Goal: Task Accomplishment & Management: Manage account settings

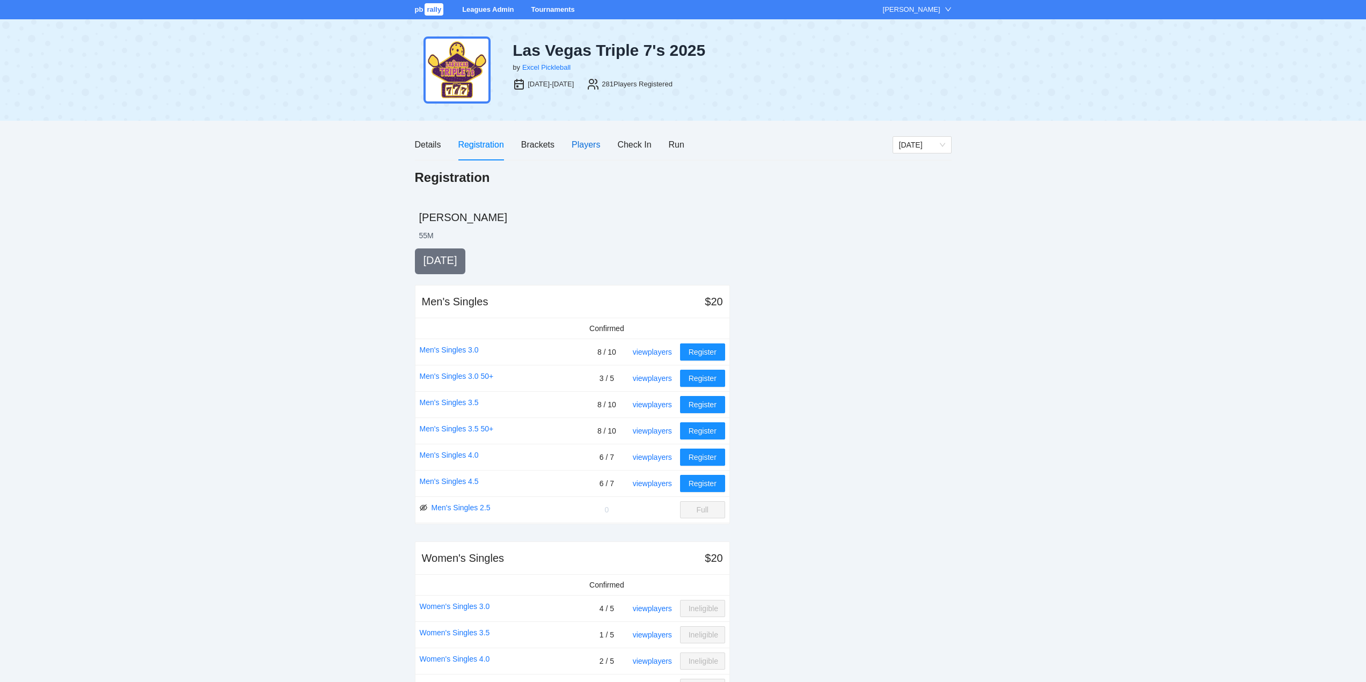
click at [586, 142] on div "Players" at bounding box center [586, 144] width 28 height 13
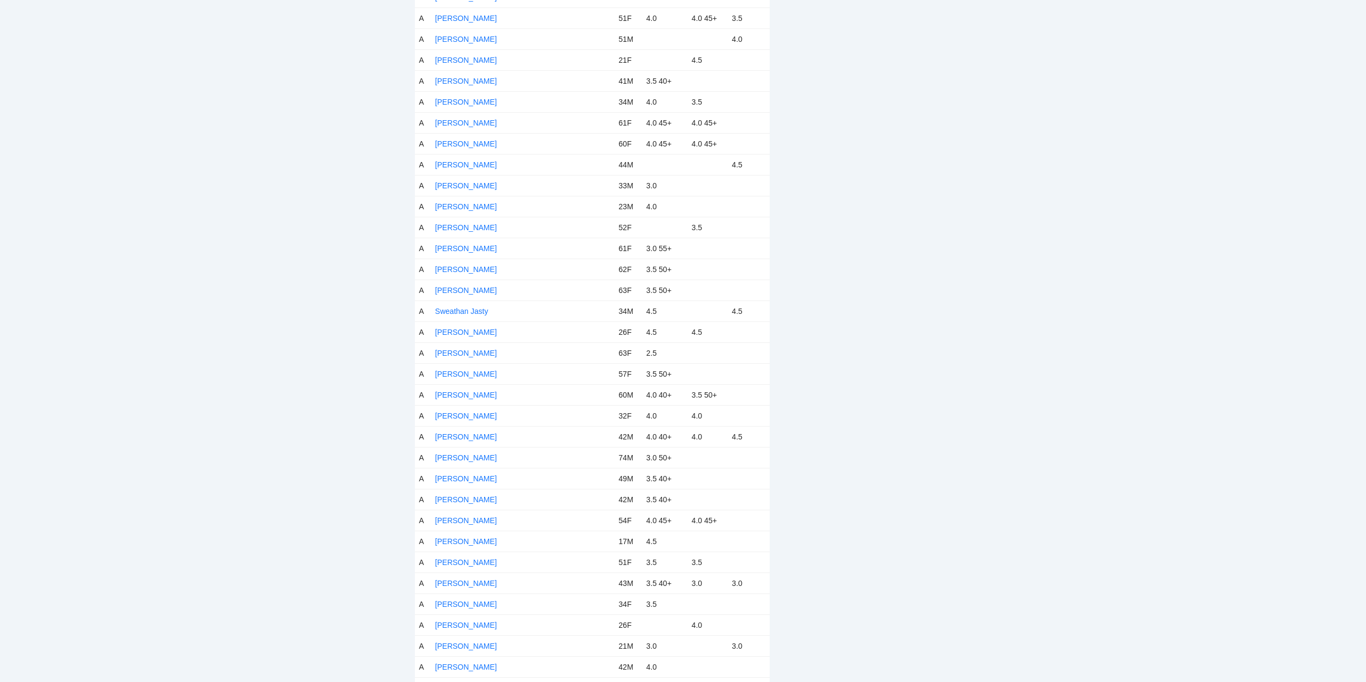
scroll to position [5109, 0]
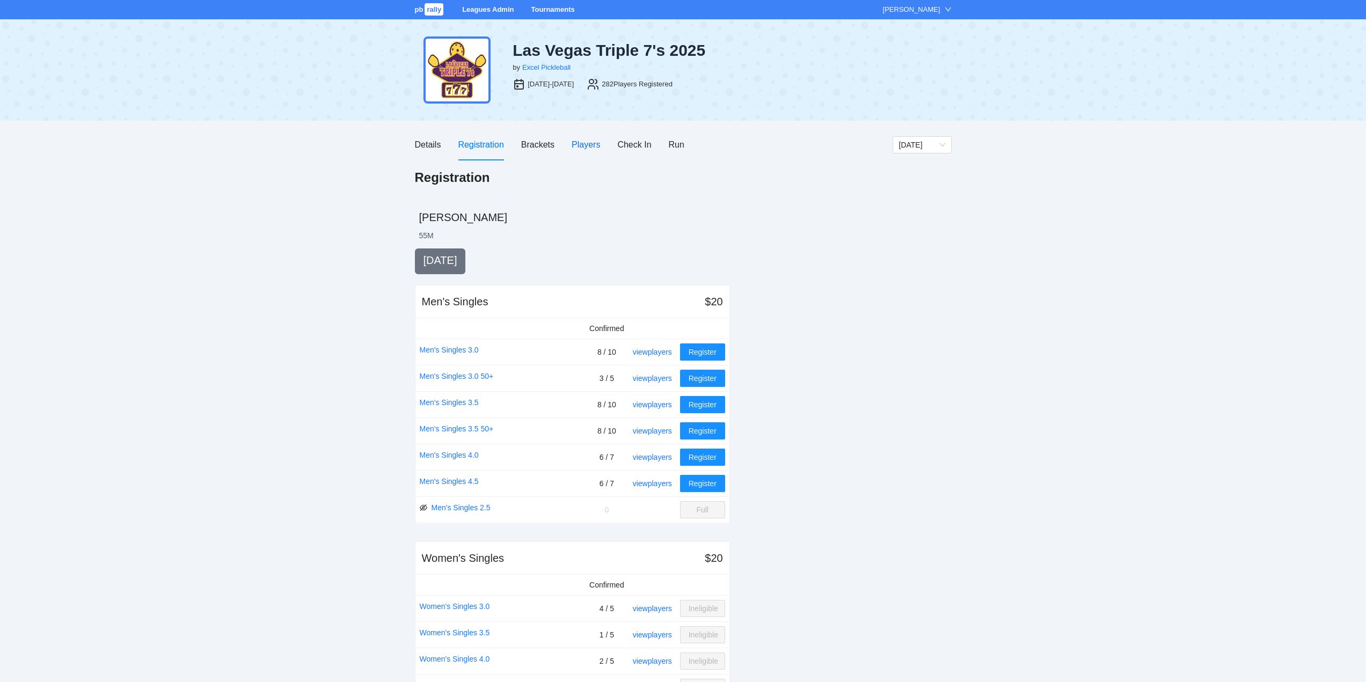
click at [591, 144] on div "Players" at bounding box center [586, 144] width 28 height 13
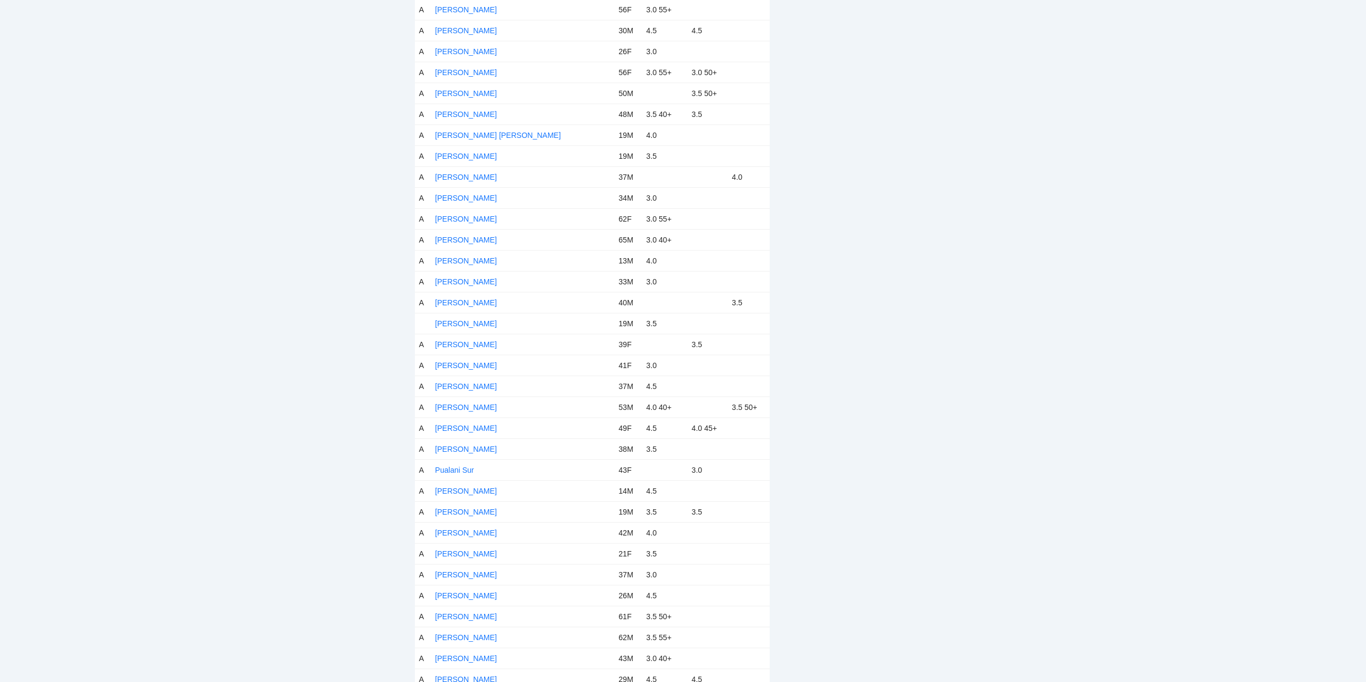
scroll to position [4509, 0]
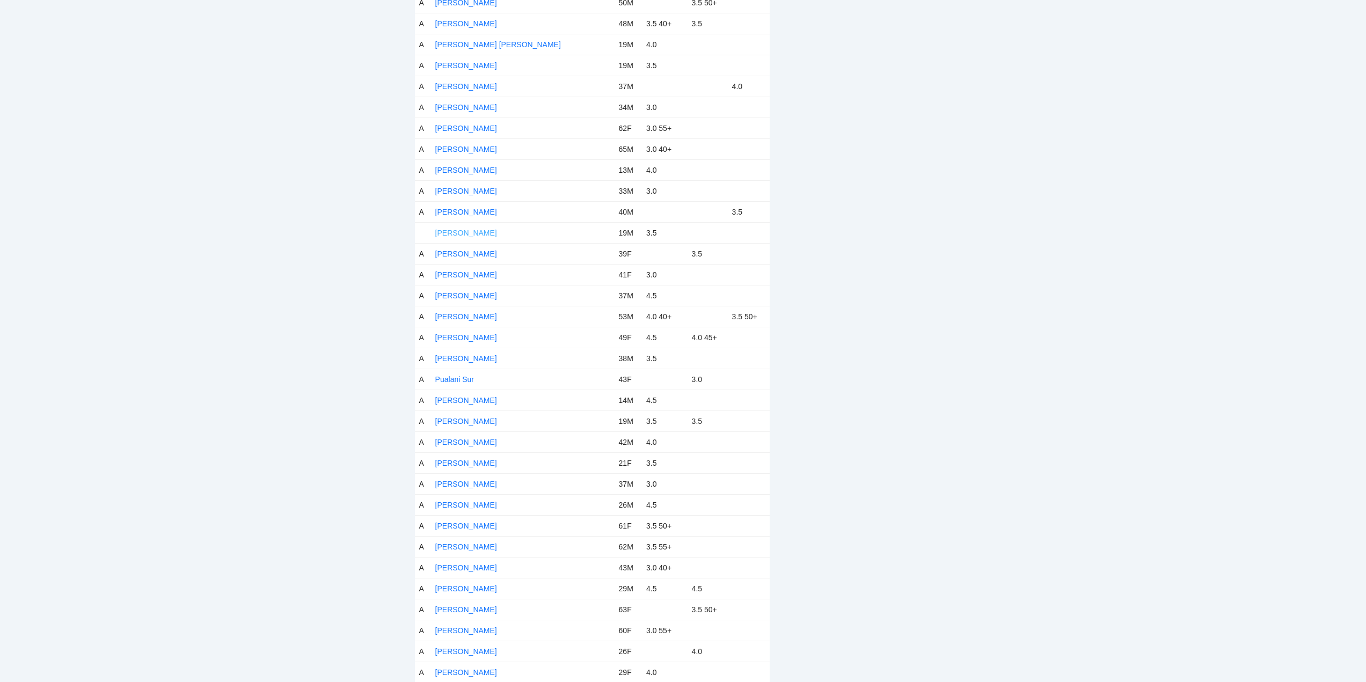
click at [477, 232] on link "[PERSON_NAME]" at bounding box center [466, 233] width 62 height 9
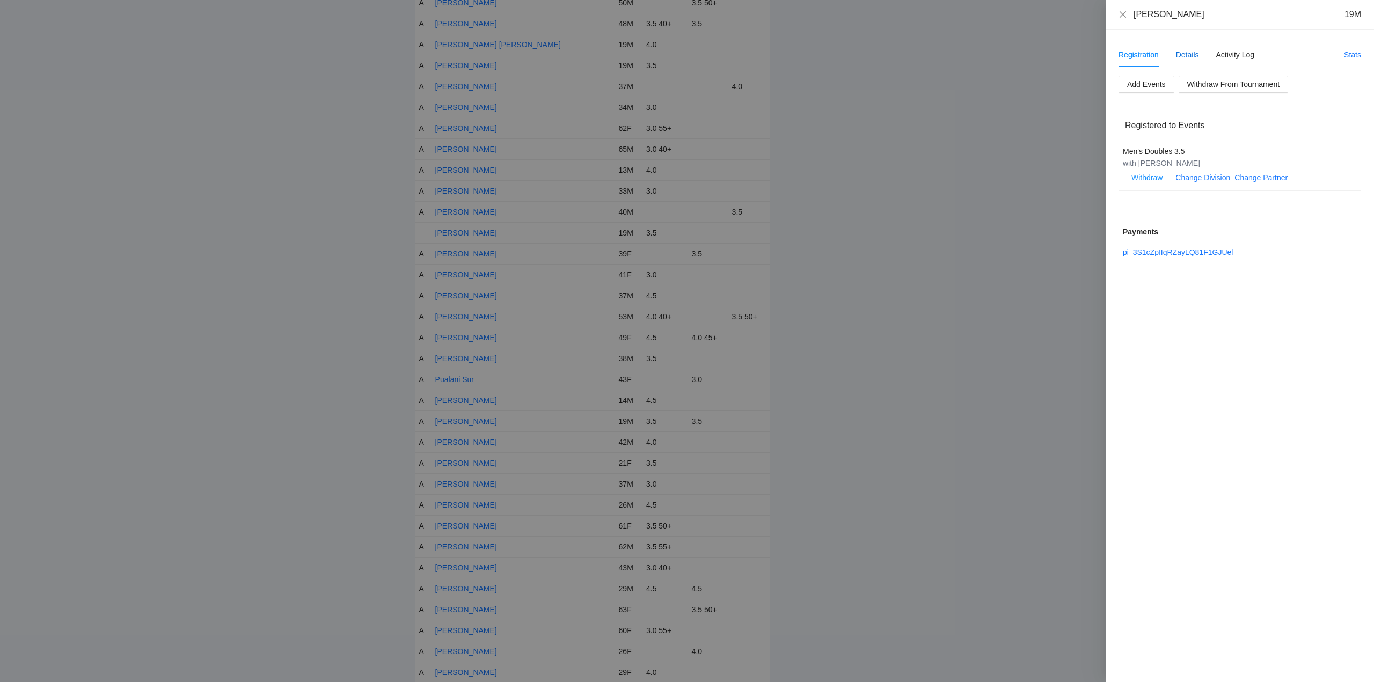
click at [1187, 54] on div "Details" at bounding box center [1187, 55] width 23 height 12
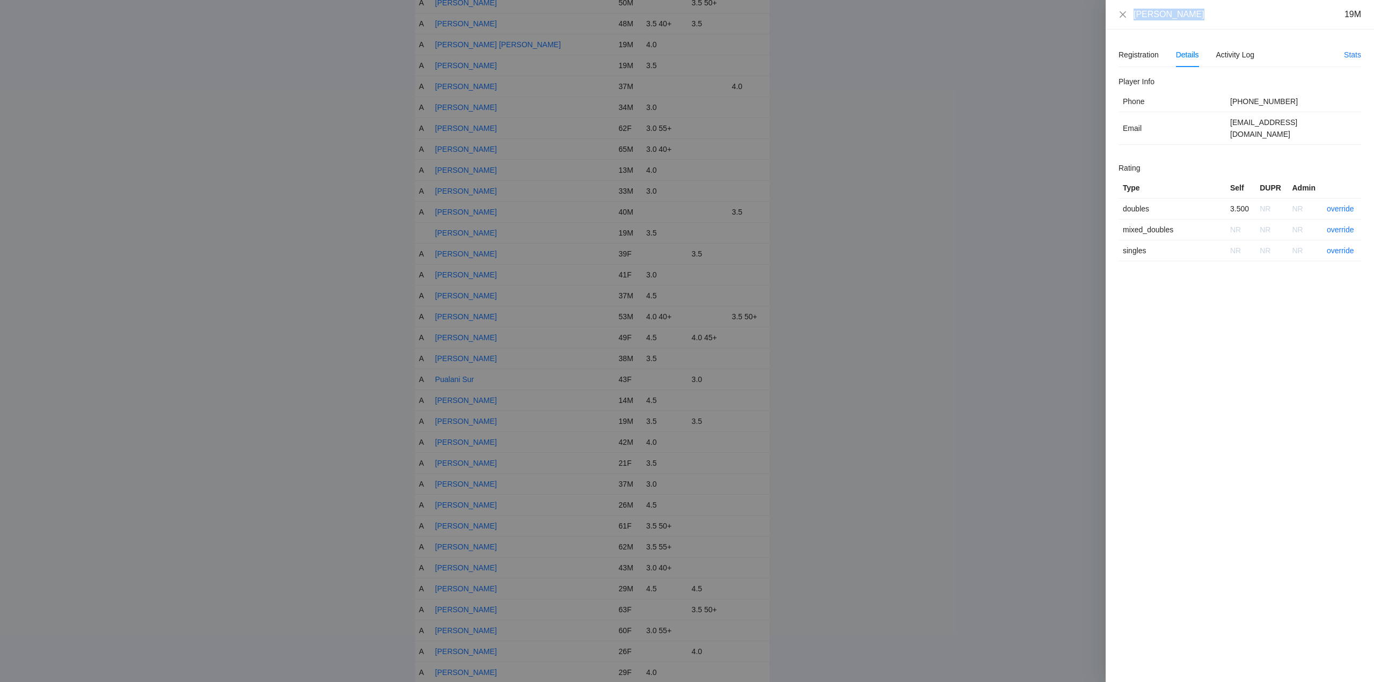
drag, startPoint x: 1199, startPoint y: 15, endPoint x: 1129, endPoint y: 12, distance: 70.4
click at [1129, 12] on div "[PERSON_NAME] 19M" at bounding box center [1240, 15] width 243 height 12
copy div "[PERSON_NAME]"
click at [1223, 20] on div "[PERSON_NAME] 19M" at bounding box center [1248, 15] width 228 height 12
drag, startPoint x: 1194, startPoint y: 12, endPoint x: 1133, endPoint y: 11, distance: 60.7
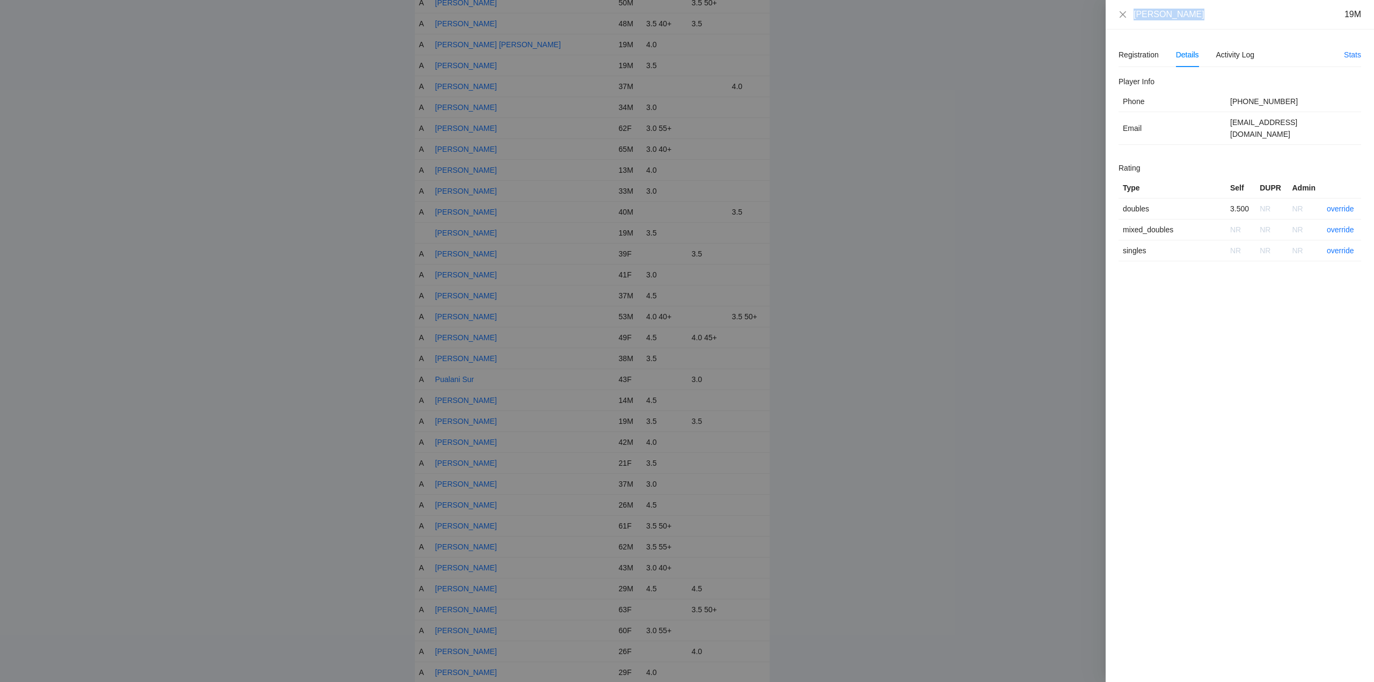
click at [1133, 11] on div "[PERSON_NAME] 19M" at bounding box center [1240, 15] width 243 height 12
copy div "[PERSON_NAME]"
click at [1343, 205] on link "override" at bounding box center [1340, 209] width 27 height 9
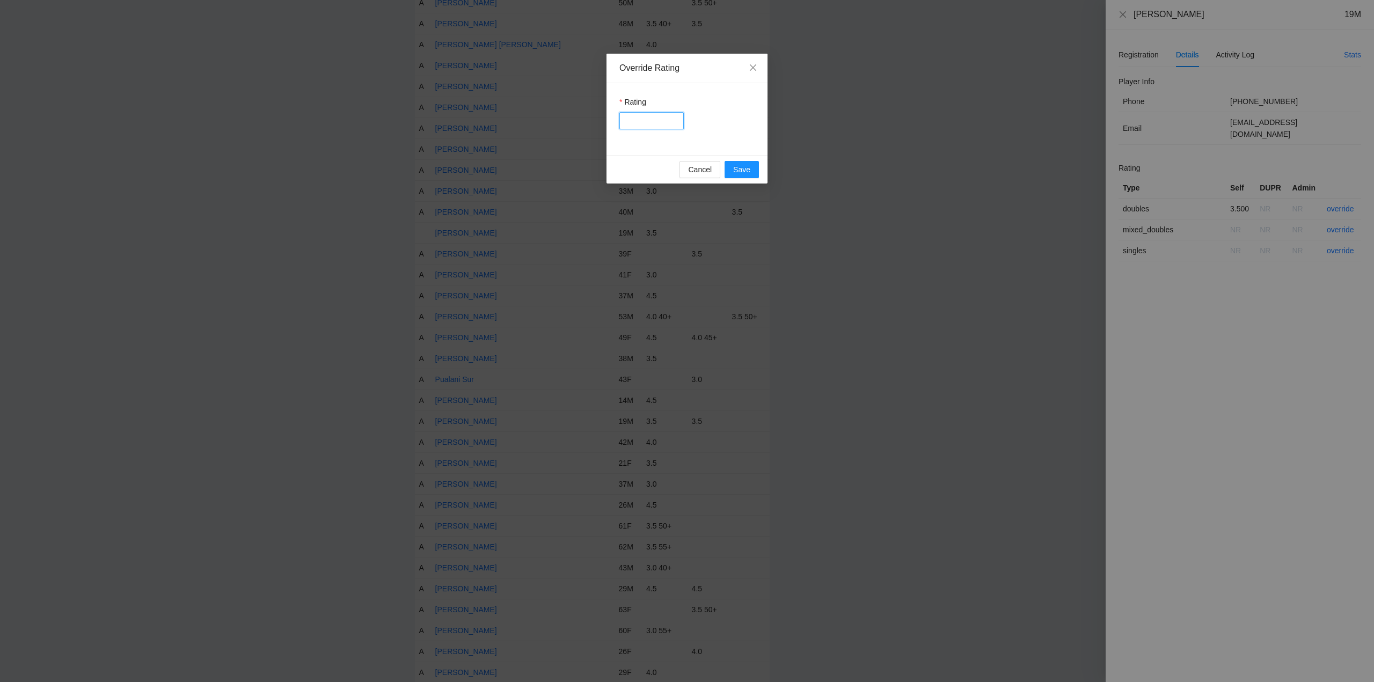
click at [655, 122] on input "Rating" at bounding box center [651, 120] width 64 height 17
type input "***"
click at [755, 167] on button "Save" at bounding box center [742, 169] width 34 height 17
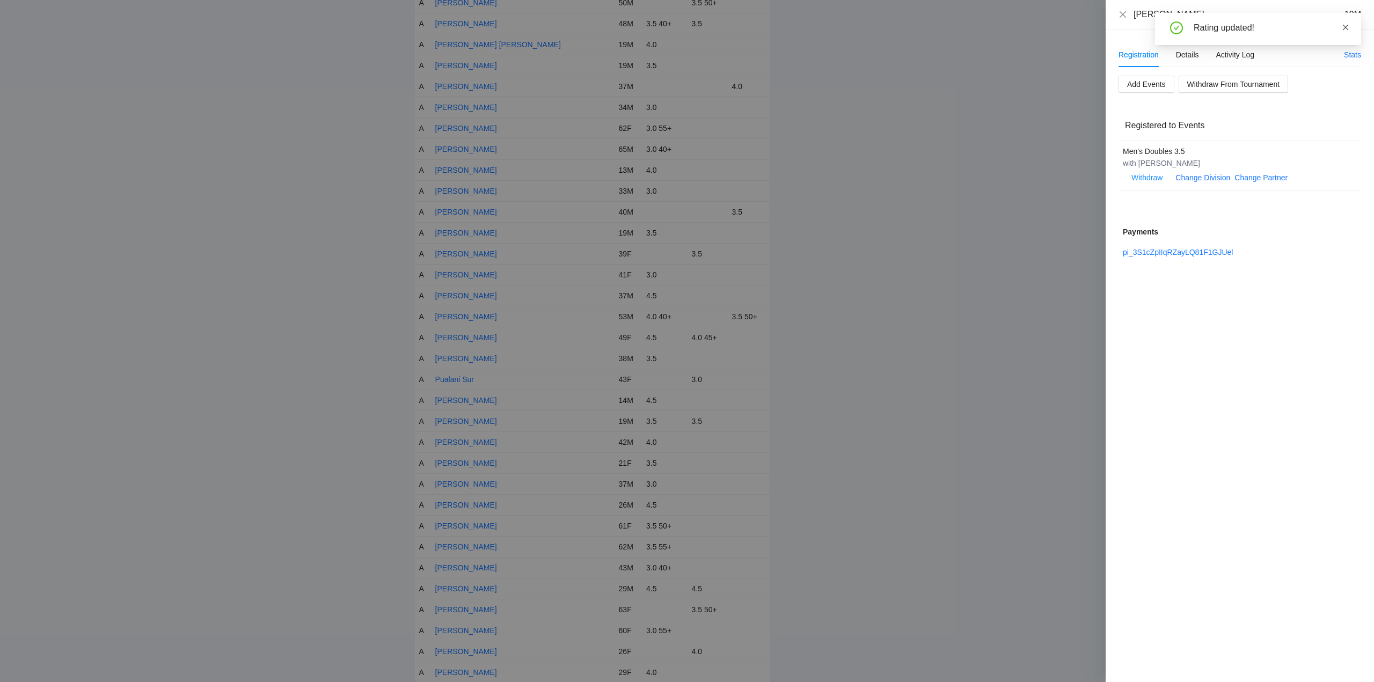
click at [1346, 26] on icon "close" at bounding box center [1346, 28] width 8 height 8
click at [1121, 13] on icon "close" at bounding box center [1123, 14] width 9 height 9
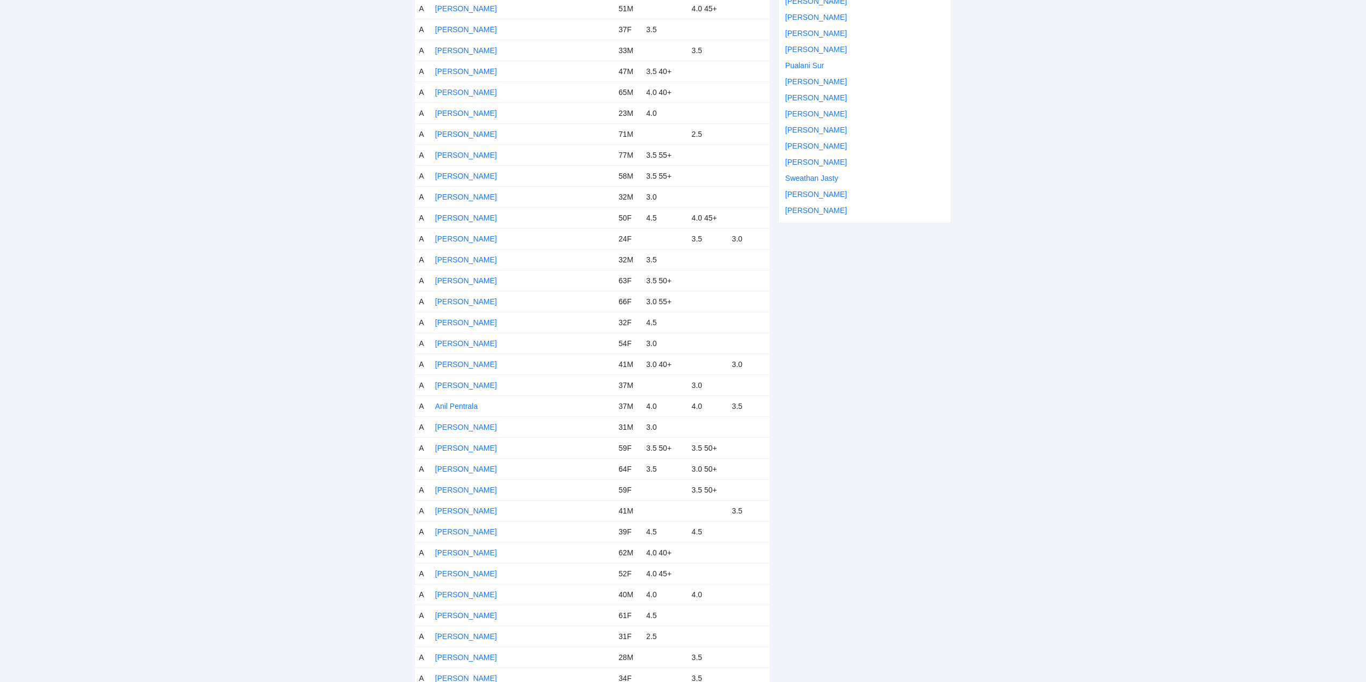
scroll to position [0, 0]
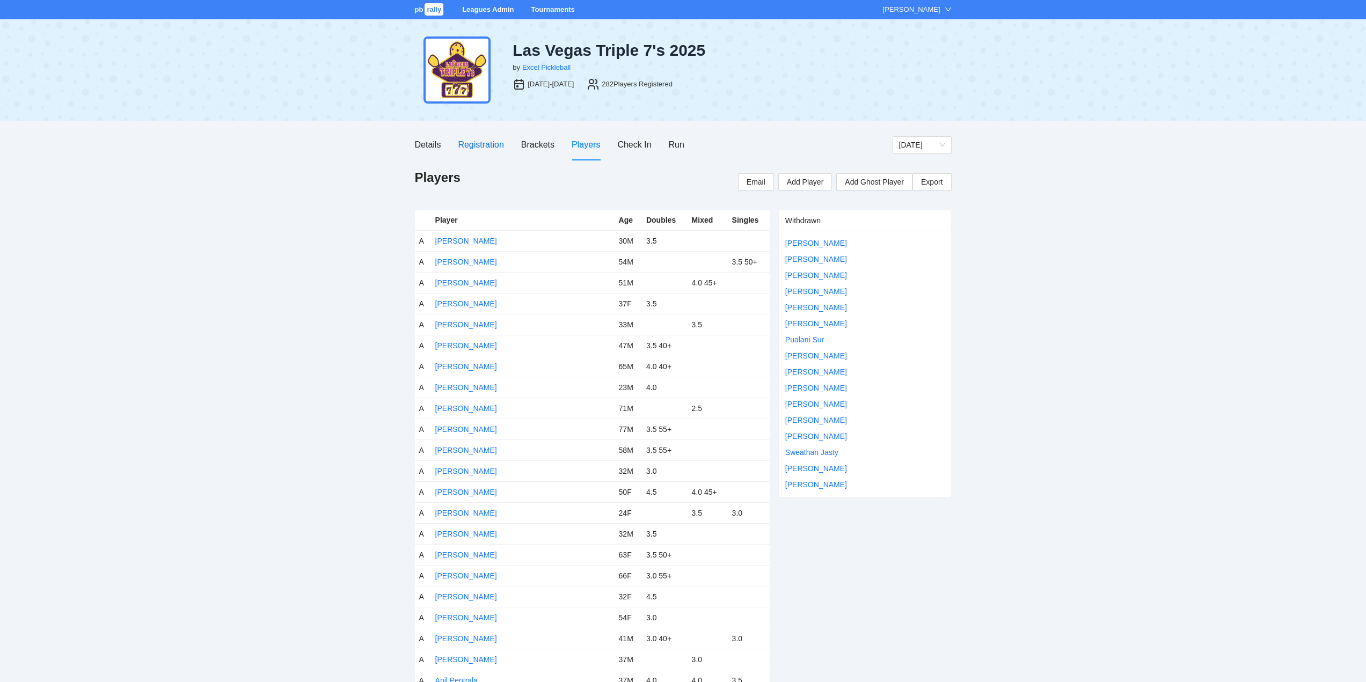
click at [477, 145] on div "Registration" at bounding box center [481, 144] width 46 height 13
